Goal: Information Seeking & Learning: Learn about a topic

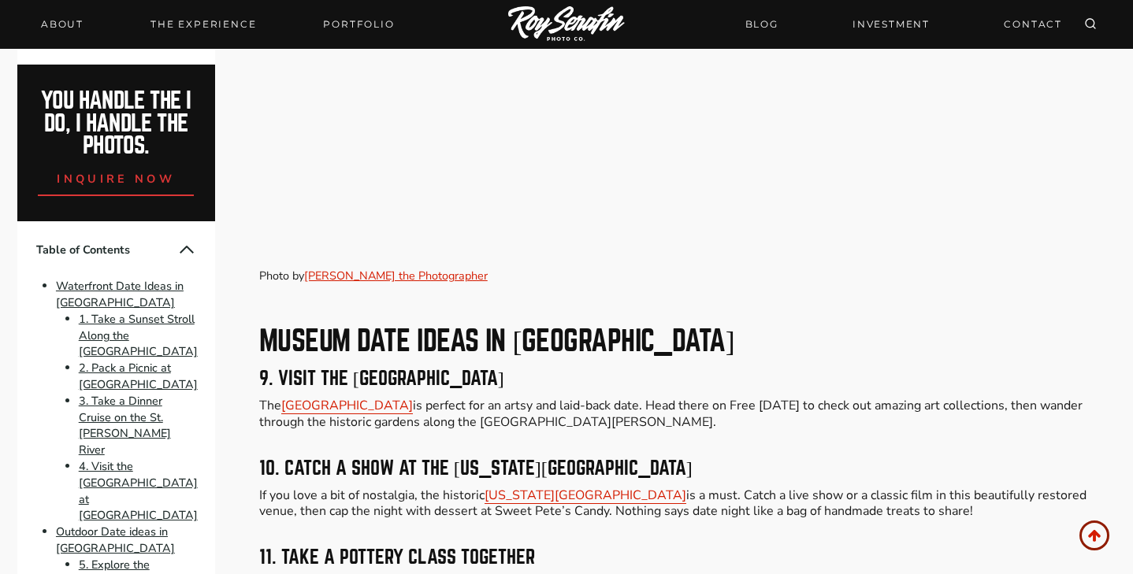
scroll to position [3470, 0]
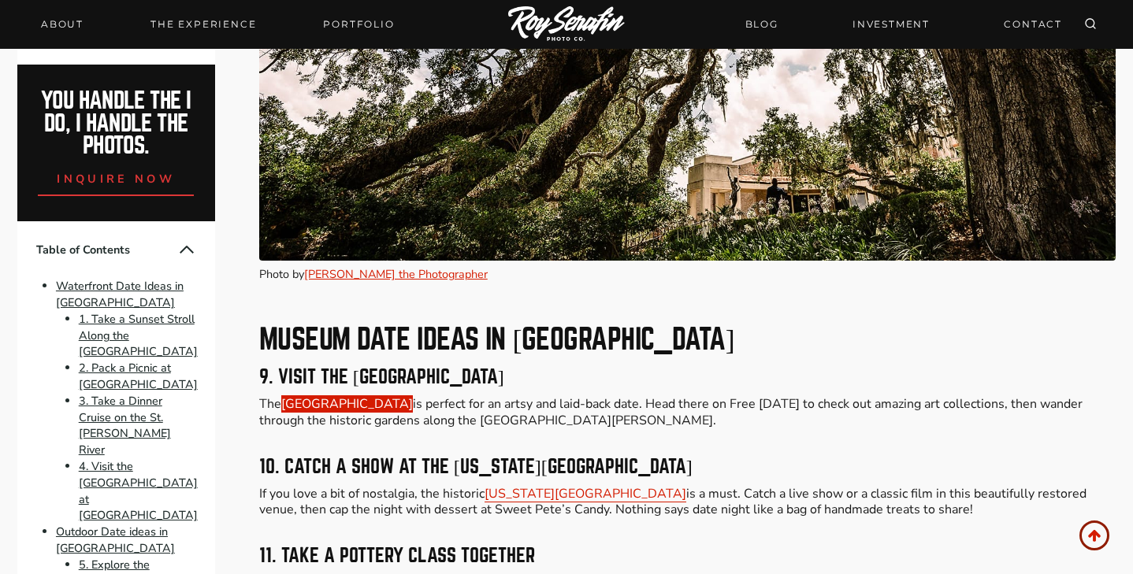
click at [413, 395] on link "[GEOGRAPHIC_DATA]" at bounding box center [347, 403] width 132 height 17
click at [753, 396] on p "The [GEOGRAPHIC_DATA] is perfect for an artsy and laid-back date. Head there on…" at bounding box center [687, 412] width 857 height 33
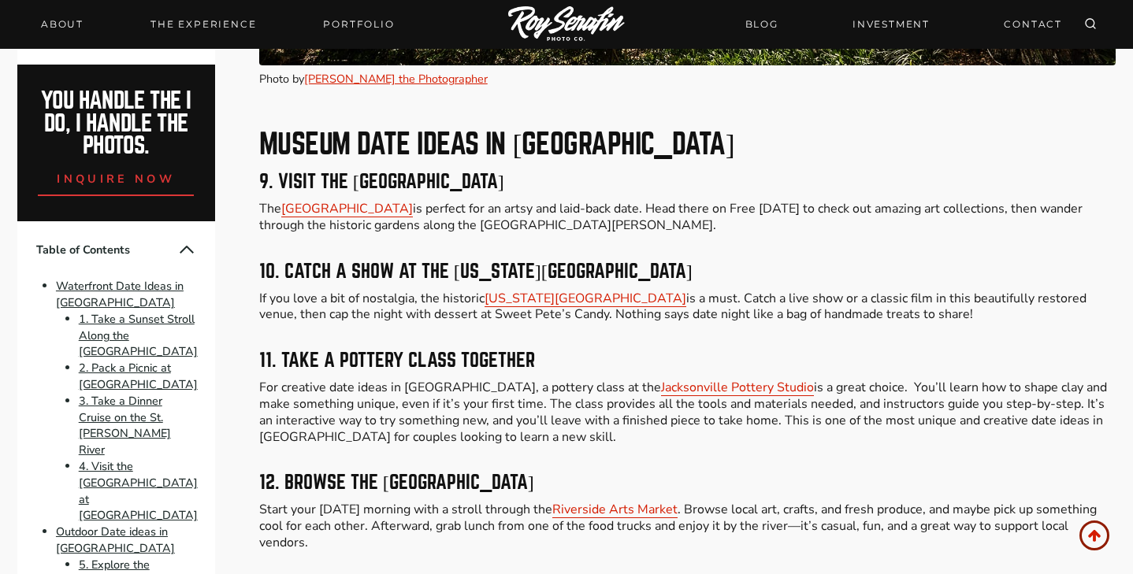
scroll to position [3670, 0]
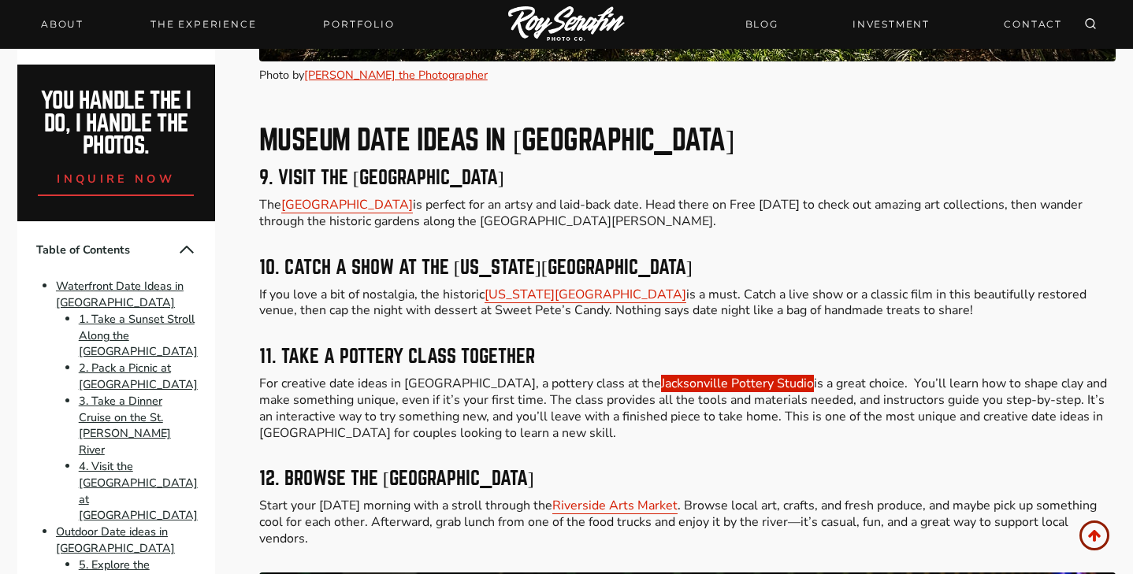
click at [712, 375] on link "Jacksonville Pottery Studio" at bounding box center [737, 383] width 153 height 17
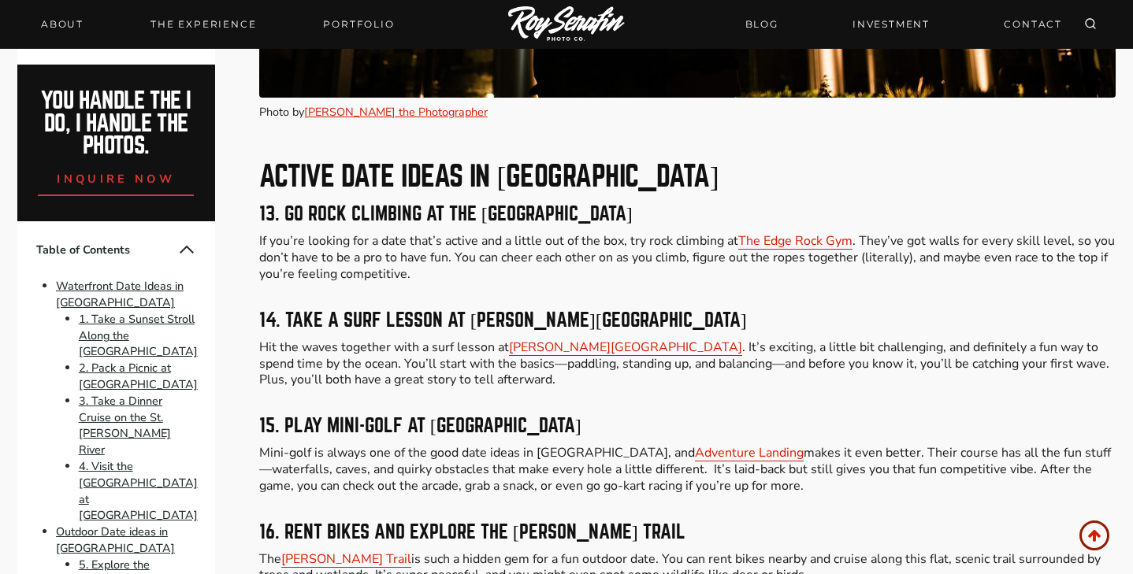
scroll to position [4720, 0]
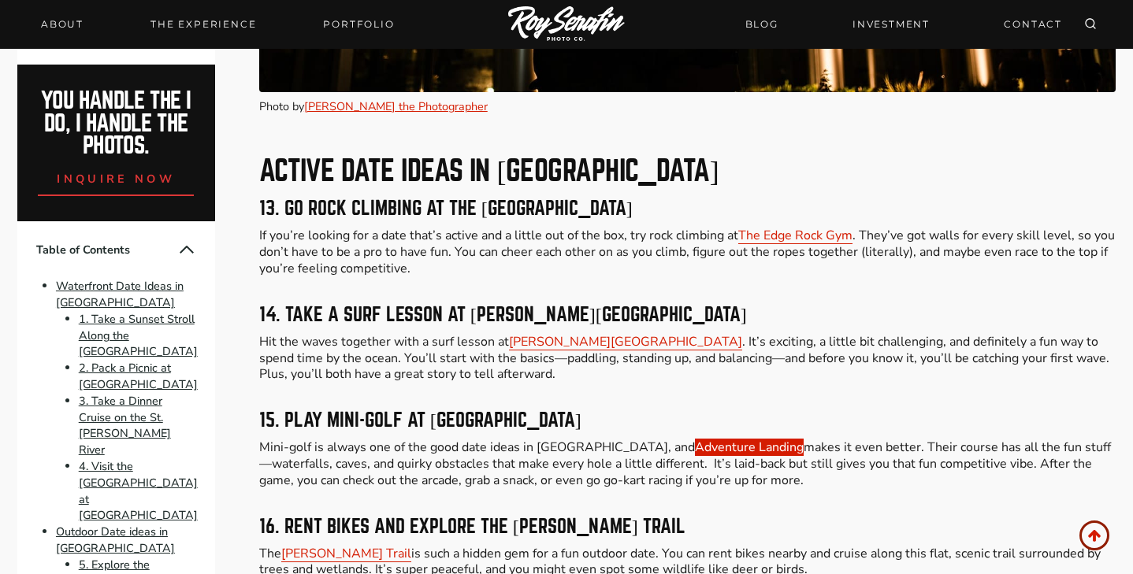
click at [695, 439] on link "Adventure Landing" at bounding box center [749, 447] width 109 height 17
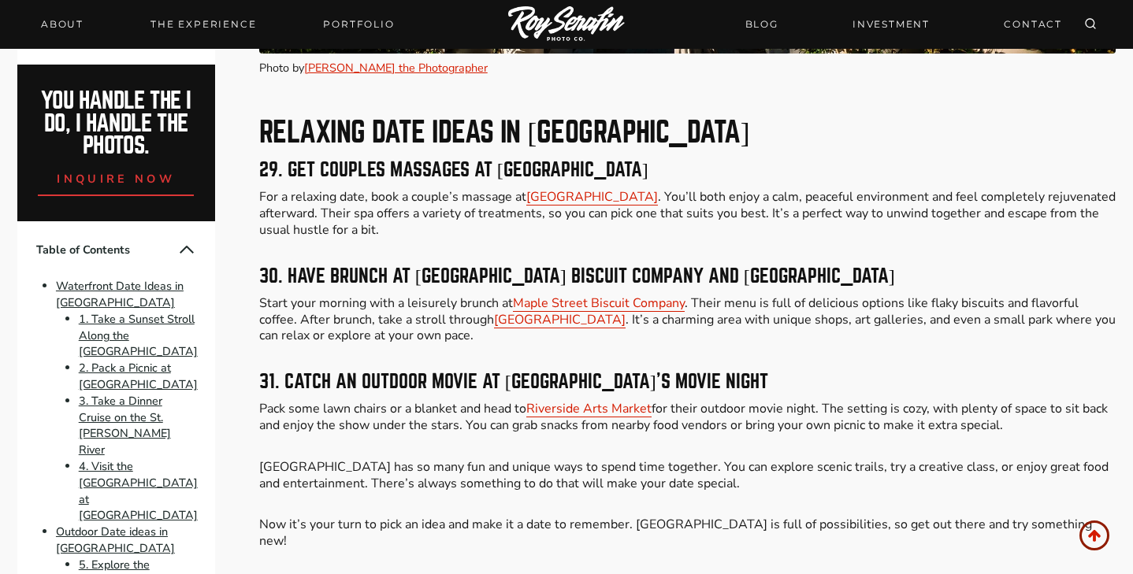
scroll to position [9090, 0]
click at [620, 400] on link "Riverside Arts Market" at bounding box center [588, 408] width 125 height 17
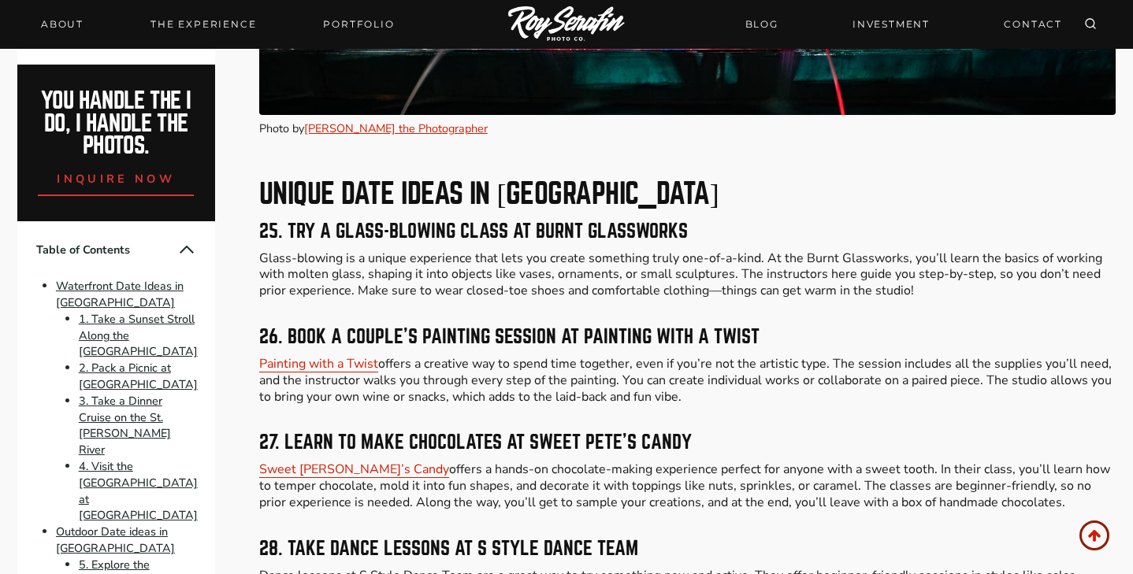
scroll to position [7921, 0]
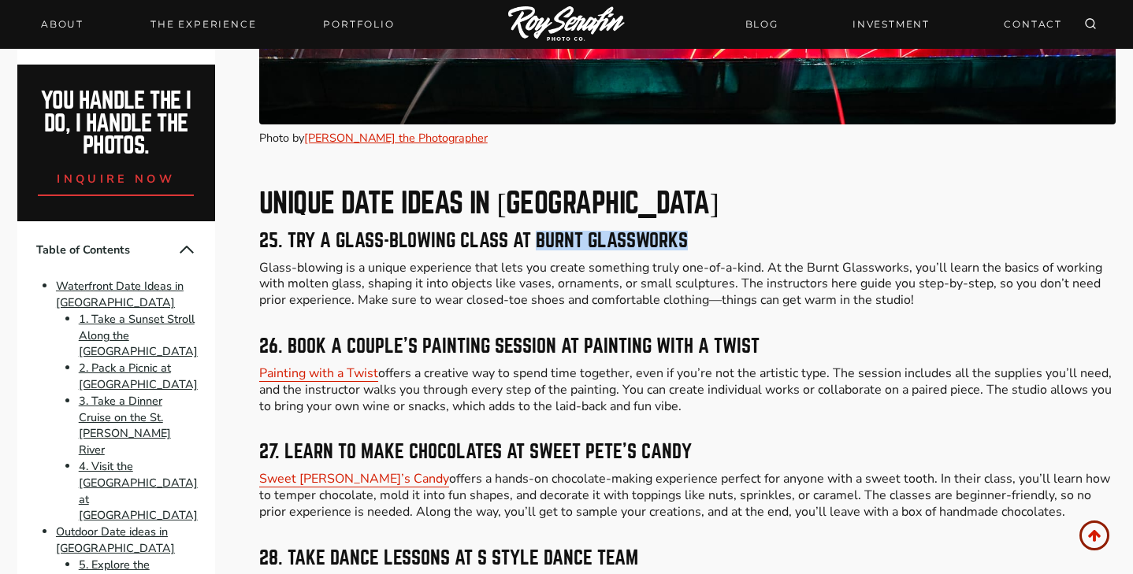
drag, startPoint x: 536, startPoint y: 175, endPoint x: 700, endPoint y: 175, distance: 163.8
click at [700, 232] on h3 "25. Try a Glass-Blowing Class at Burnt Glassworks" at bounding box center [687, 241] width 857 height 19
copy h3 "Burnt Glassworks"
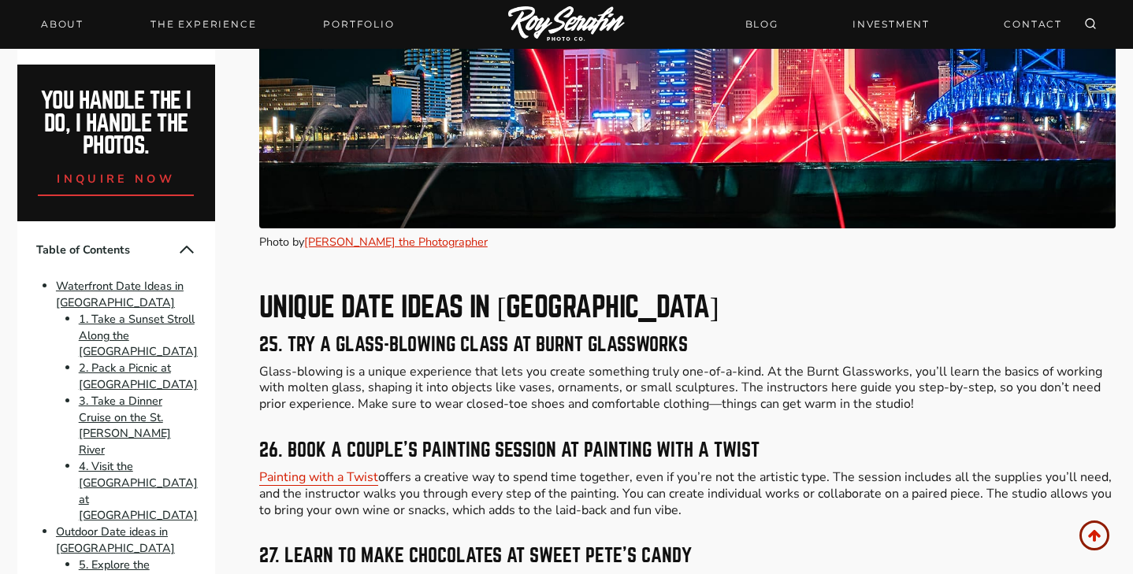
click at [758, 336] on h3 "25. Try a Glass-Blowing Class at Burnt Glassworks" at bounding box center [687, 345] width 857 height 19
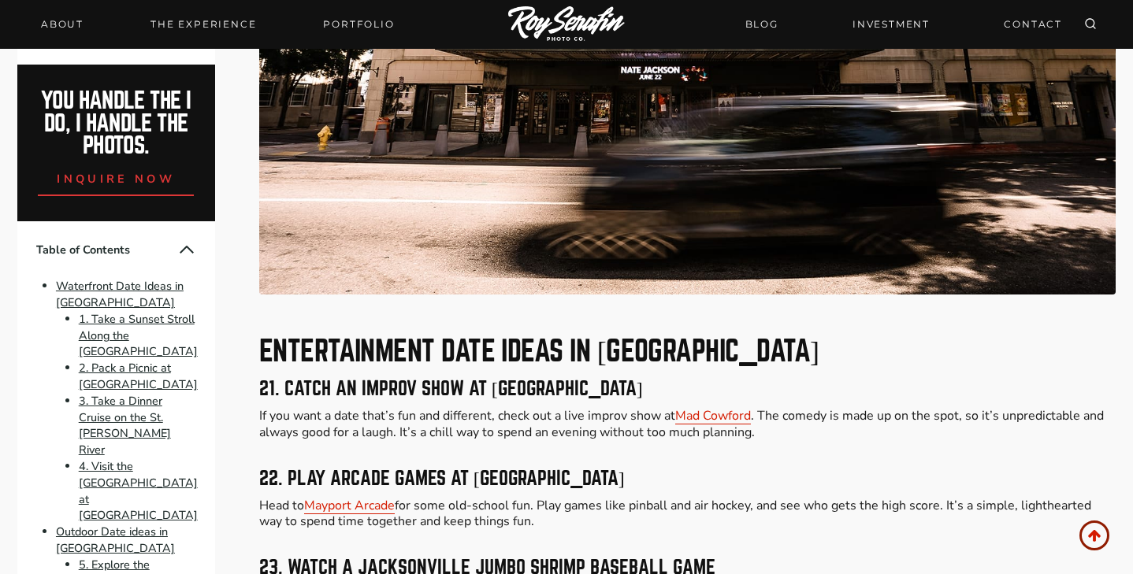
scroll to position [6742, 0]
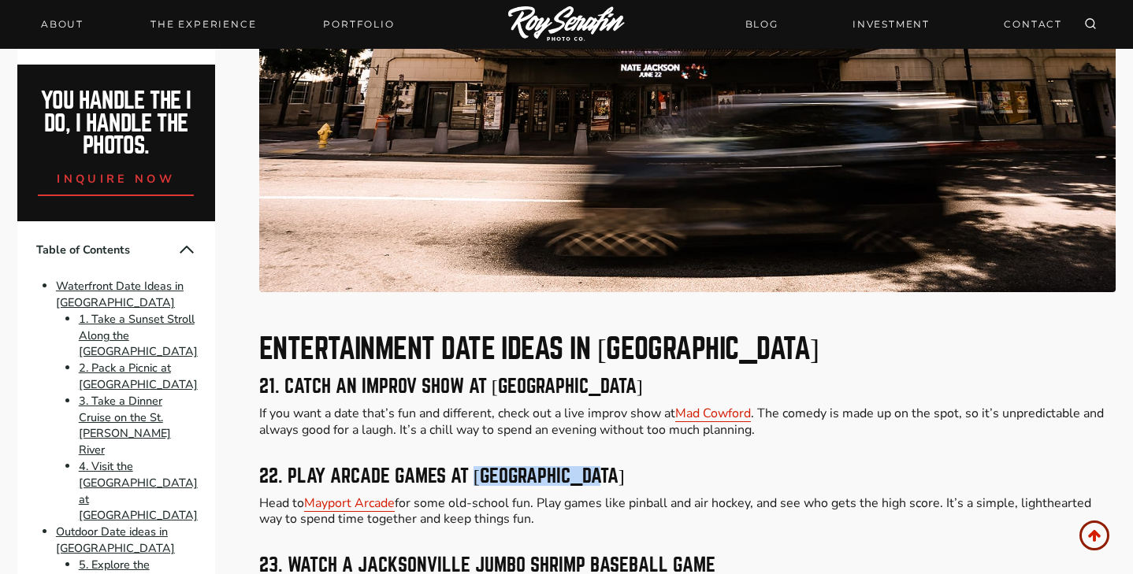
drag, startPoint x: 605, startPoint y: 416, endPoint x: 475, endPoint y: 413, distance: 130.0
click at [475, 467] on h3 "22. Play Arcade Games at [GEOGRAPHIC_DATA]" at bounding box center [687, 476] width 857 height 19
copy h3 "Mayport Arcade"
click at [586, 406] on p "If you want a date that’s fun and different, check out a live improv show at [G…" at bounding box center [687, 422] width 857 height 33
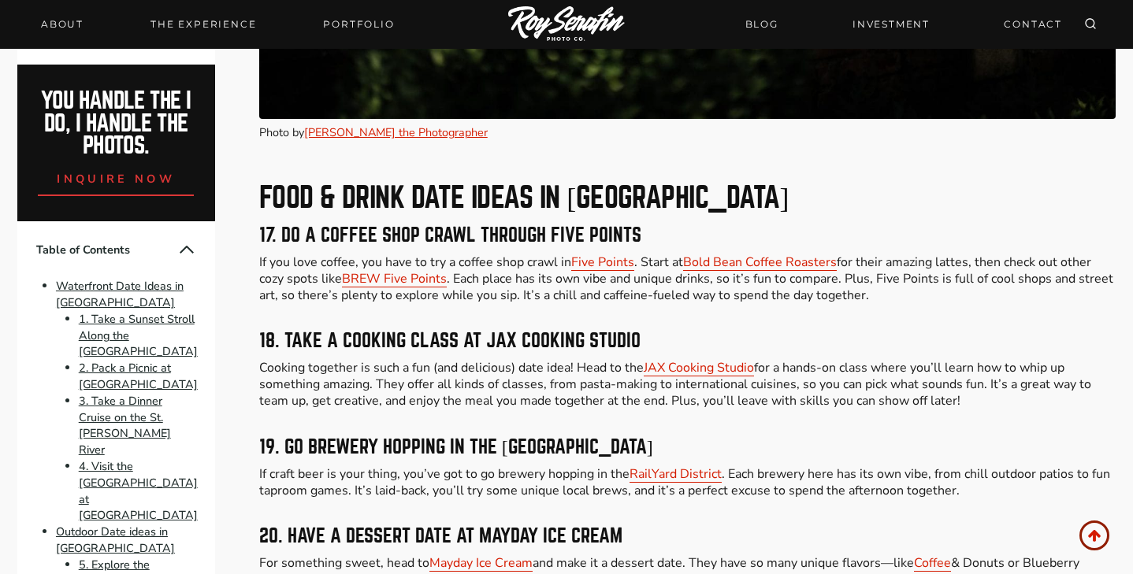
scroll to position [5832, 0]
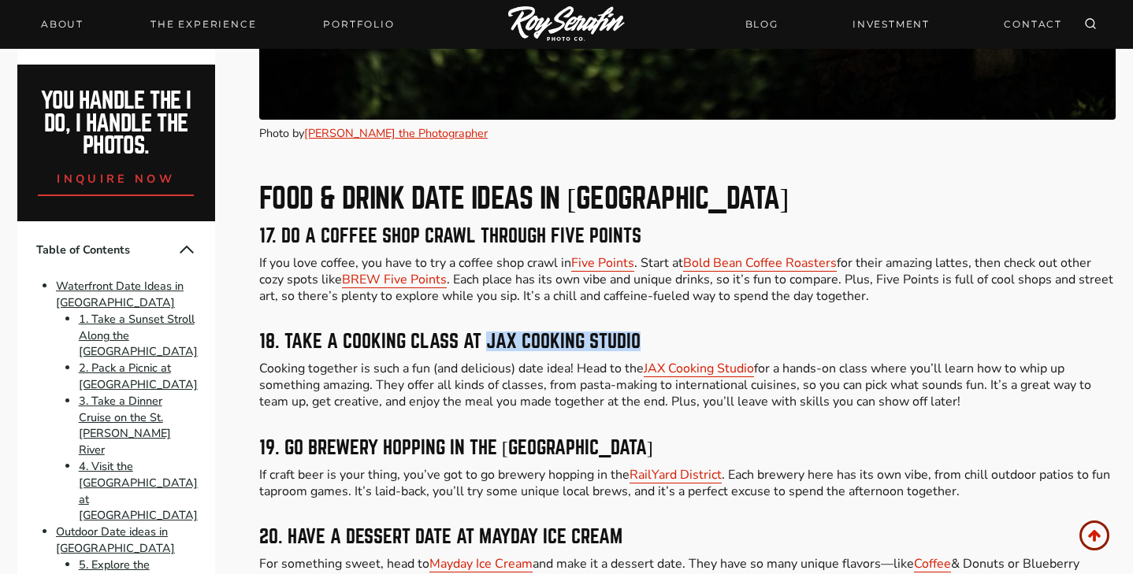
drag, startPoint x: 642, startPoint y: 285, endPoint x: 484, endPoint y: 284, distance: 157.5
click at [484, 332] on h3 "18. Take a Cooking Class at JAX Cooking Studio" at bounding box center [687, 341] width 857 height 19
copy h3 "JAX Cooking Studio"
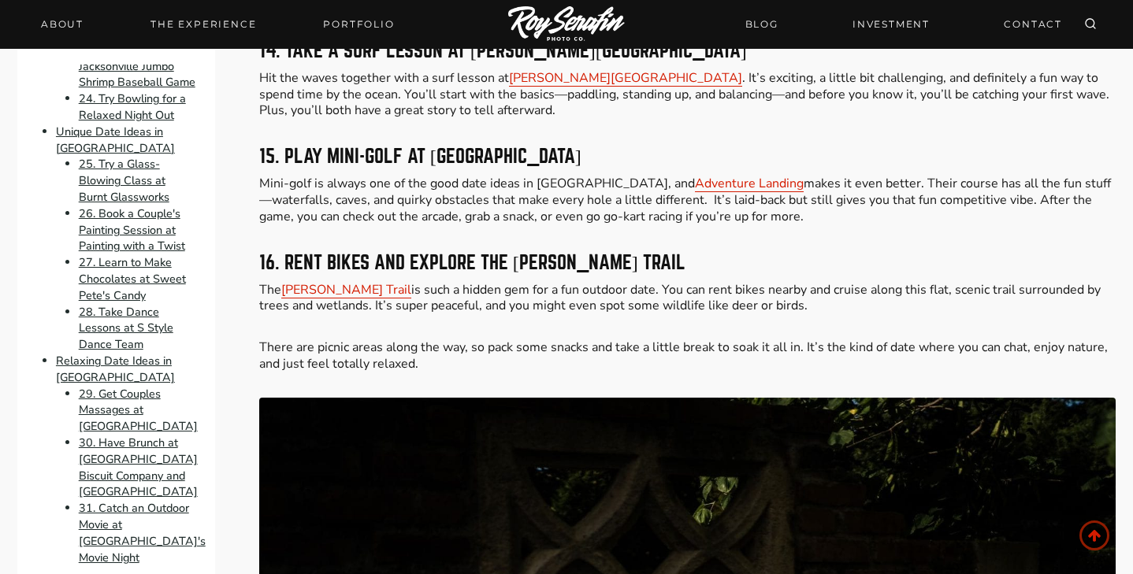
scroll to position [5102, 0]
